Goal: Task Accomplishment & Management: Use online tool/utility

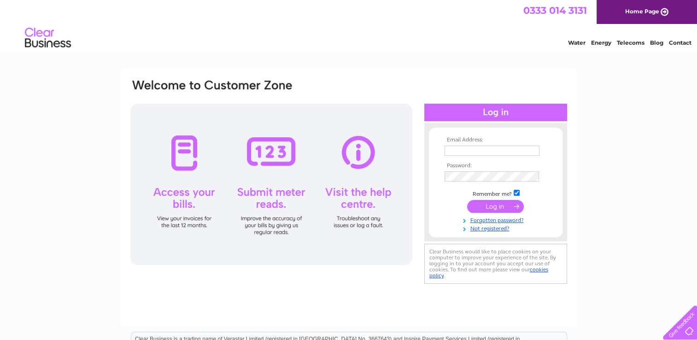
type input "[EMAIL_ADDRESS][DOMAIN_NAME]"
click at [497, 205] on input "submit" at bounding box center [495, 206] width 57 height 13
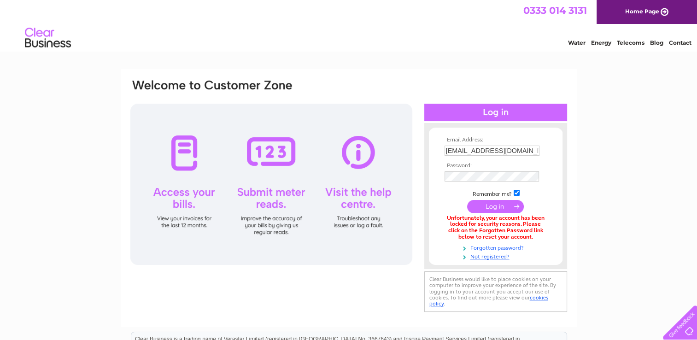
click at [491, 248] on link "Forgotten password?" at bounding box center [496, 247] width 105 height 9
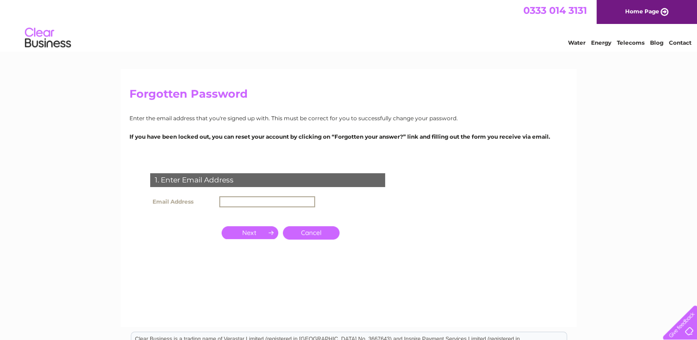
click at [220, 201] on input "text" at bounding box center [267, 201] width 96 height 11
type input "lodgetrafalgar@gmail.com"
click at [254, 231] on input "button" at bounding box center [250, 231] width 57 height 13
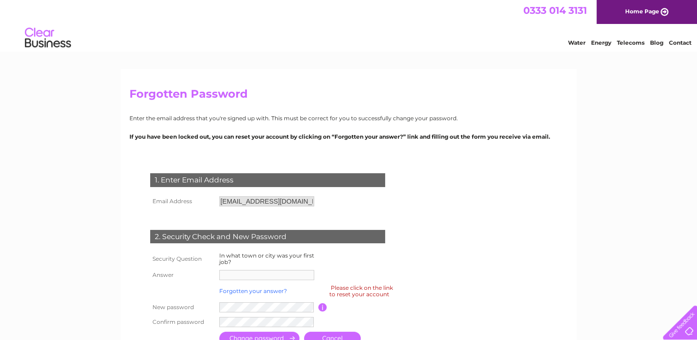
click at [240, 291] on link "Forgotten your answer?" at bounding box center [253, 290] width 68 height 7
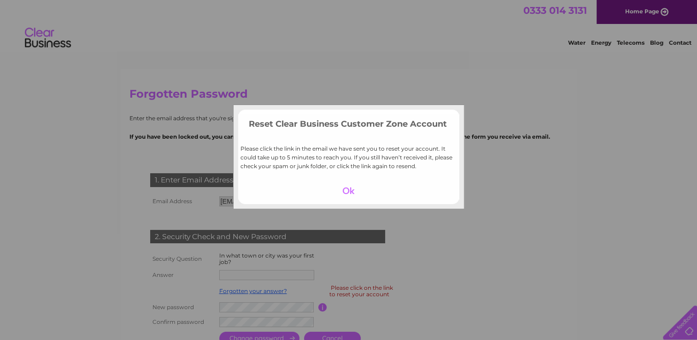
click at [351, 192] on div at bounding box center [348, 190] width 57 height 13
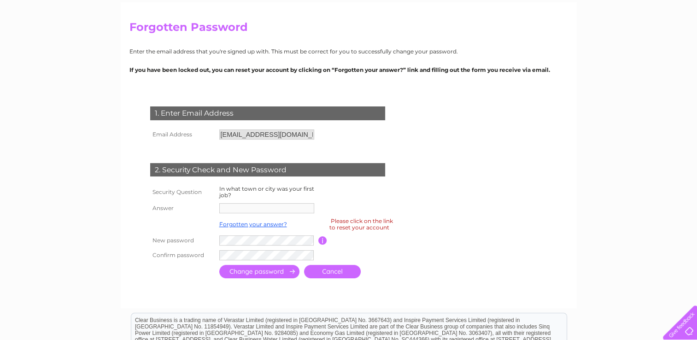
scroll to position [69, 0]
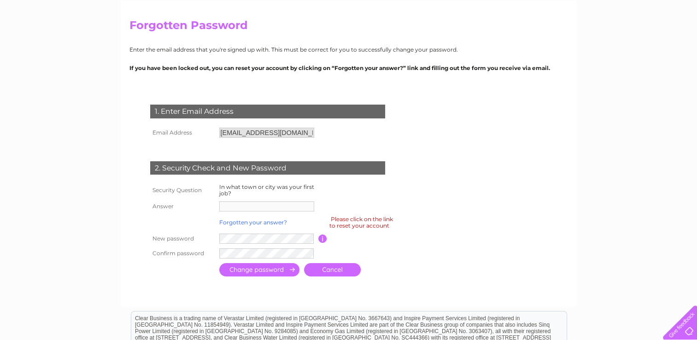
click at [230, 223] on link "Forgotten your answer?" at bounding box center [253, 222] width 68 height 7
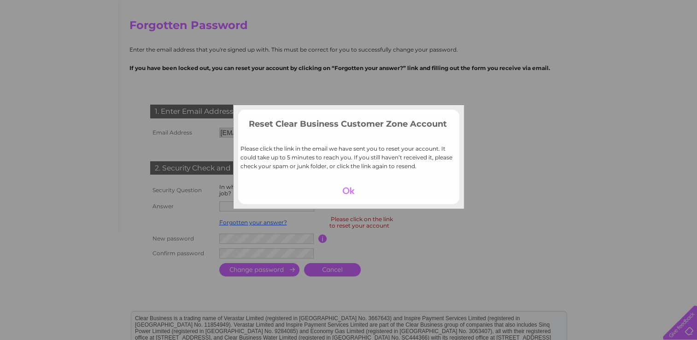
click at [346, 195] on div at bounding box center [348, 190] width 57 height 13
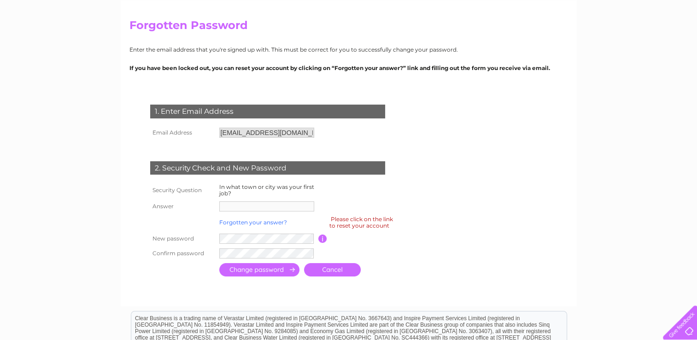
click at [265, 222] on link "Forgotten your answer?" at bounding box center [253, 222] width 68 height 7
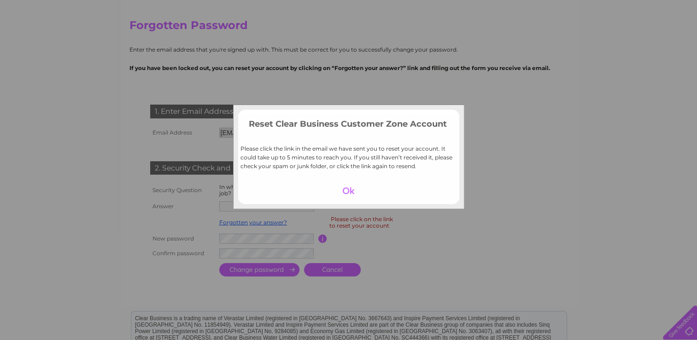
click at [352, 190] on div at bounding box center [348, 190] width 57 height 13
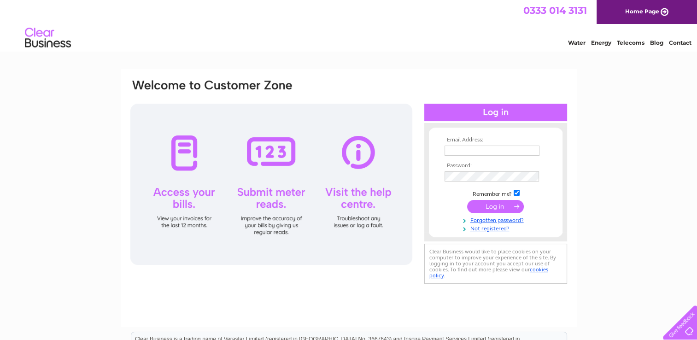
type input "[EMAIL_ADDRESS][DOMAIN_NAME]"
click at [493, 204] on input "submit" at bounding box center [495, 206] width 57 height 13
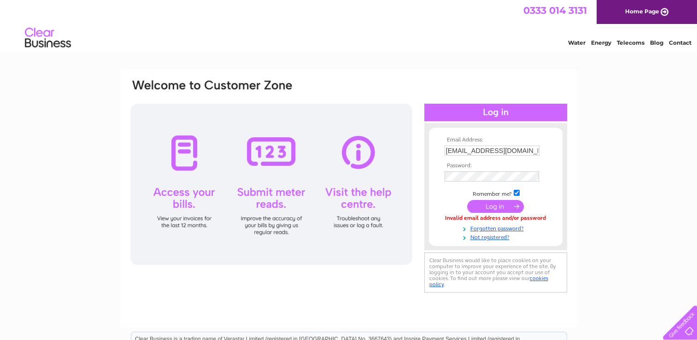
click at [499, 207] on input "submit" at bounding box center [495, 206] width 57 height 13
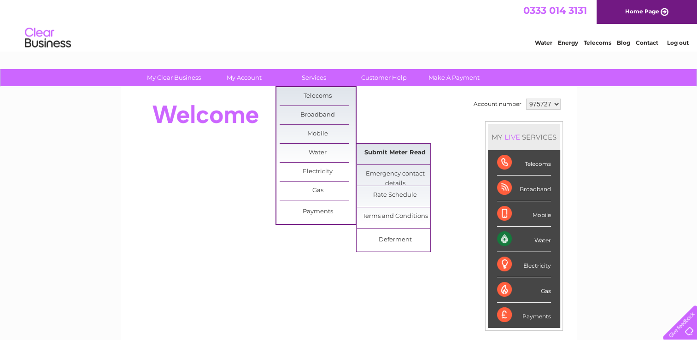
click at [381, 151] on link "Submit Meter Read" at bounding box center [395, 153] width 76 height 18
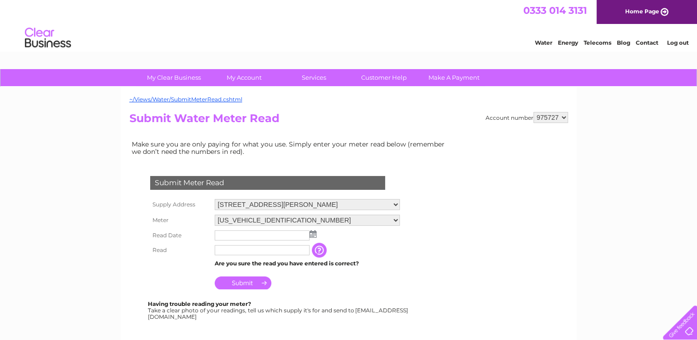
click at [311, 234] on img at bounding box center [313, 233] width 7 height 7
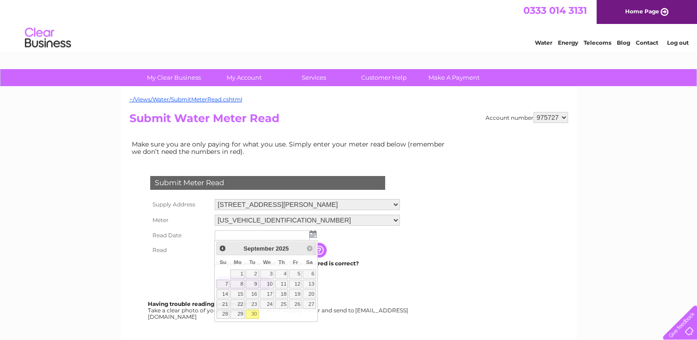
drag, startPoint x: 254, startPoint y: 313, endPoint x: 173, endPoint y: 278, distance: 88.1
click at [173, 278] on th at bounding box center [180, 280] width 64 height 22
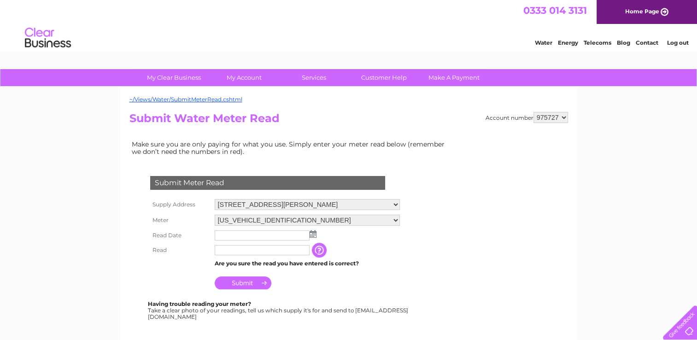
click at [312, 233] on img at bounding box center [313, 233] width 7 height 7
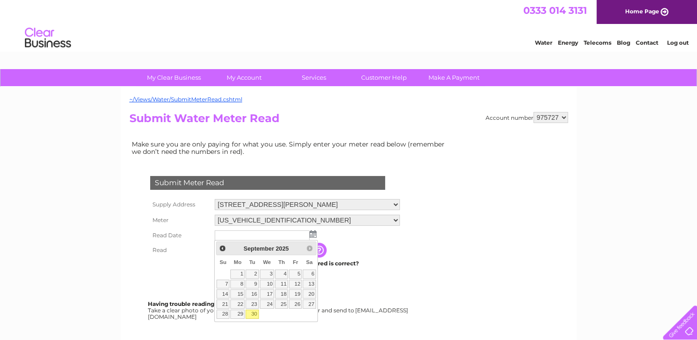
click at [256, 312] on link "30" at bounding box center [251, 314] width 13 height 9
type input "2025/09/30"
click at [256, 312] on link "30" at bounding box center [251, 314] width 13 height 9
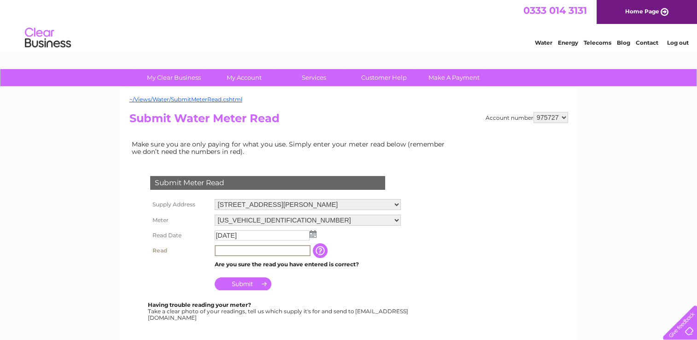
click at [217, 249] on input "text" at bounding box center [263, 250] width 96 height 11
type input "102"
click at [241, 282] on input "Submit" at bounding box center [243, 283] width 57 height 13
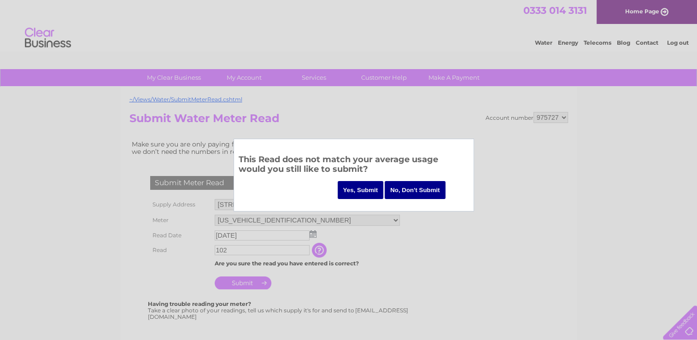
click at [362, 189] on input "Yes, Submit" at bounding box center [361, 190] width 46 height 18
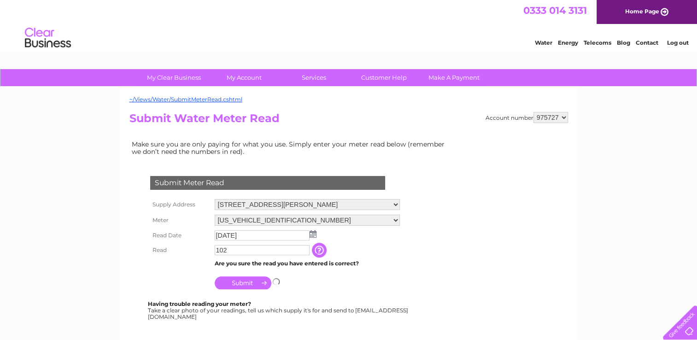
click at [362, 189] on div "Submit Meter Read" at bounding box center [267, 183] width 235 height 14
